Goal: Information Seeking & Learning: Learn about a topic

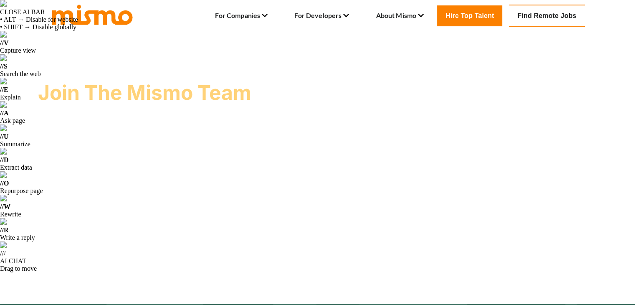
click at [564, 14] on link "Find Remote Jobs" at bounding box center [547, 16] width 76 height 23
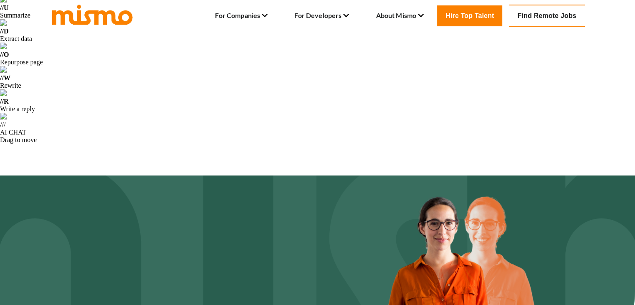
scroll to position [84, 0]
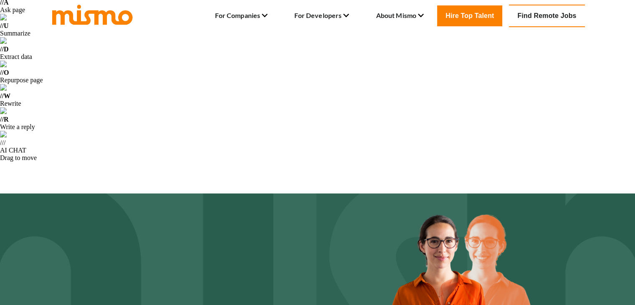
scroll to position [125, 0]
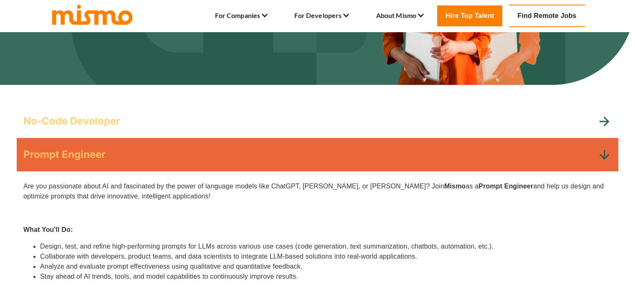
scroll to position [585, 0]
